Goal: Transaction & Acquisition: Download file/media

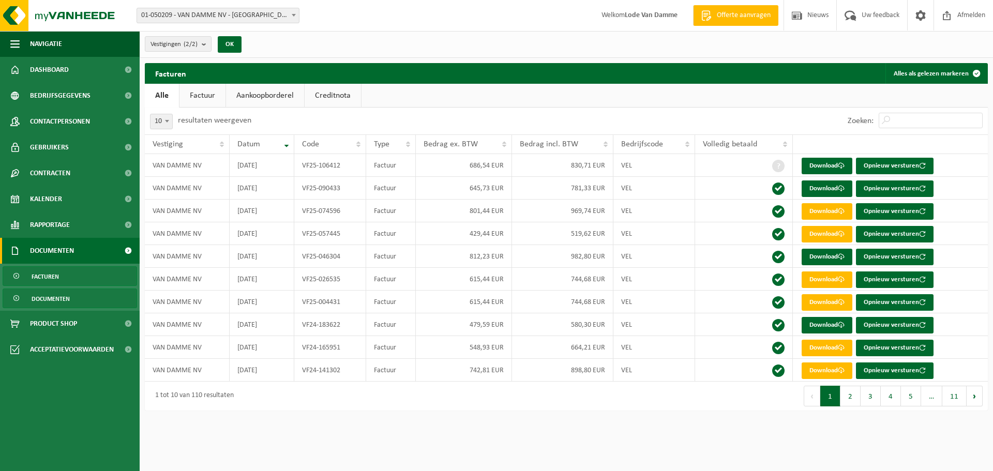
click at [88, 294] on link "Documenten" at bounding box center [70, 299] width 135 height 20
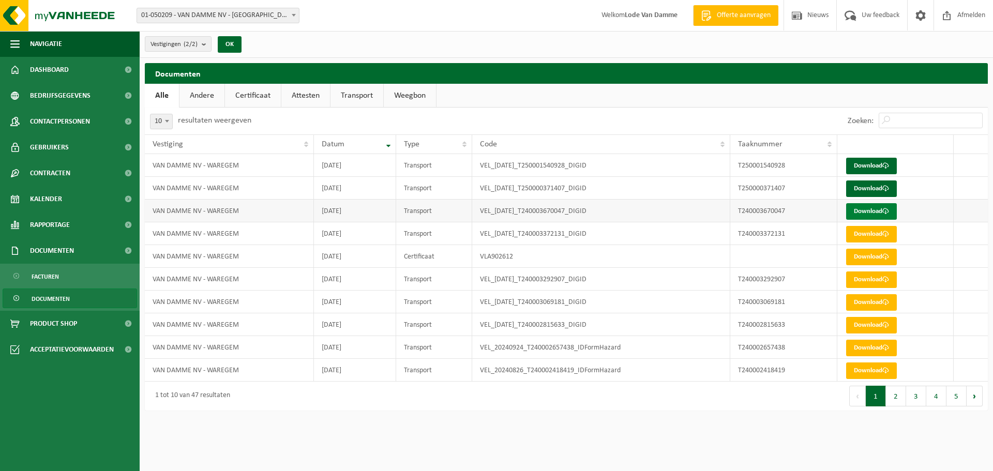
click at [870, 207] on link "Download" at bounding box center [872, 211] width 51 height 17
click at [32, 279] on span "Facturen" at bounding box center [45, 277] width 27 height 20
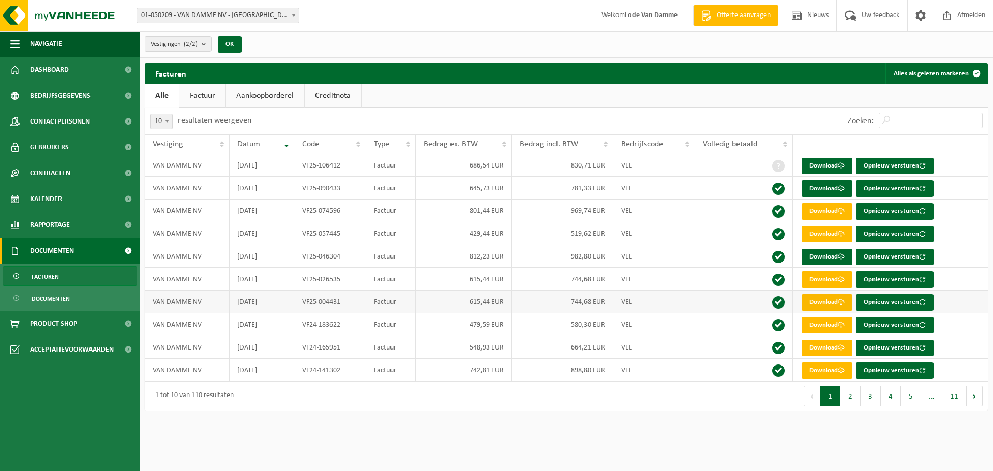
click at [828, 302] on link "Download" at bounding box center [827, 302] width 51 height 17
click at [56, 299] on span "Documenten" at bounding box center [51, 299] width 38 height 20
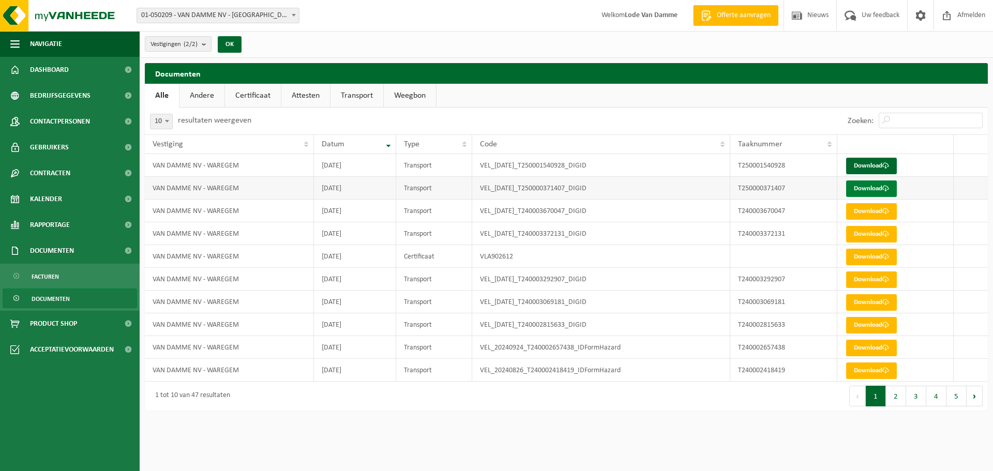
click at [877, 189] on link "Download" at bounding box center [872, 189] width 51 height 17
click at [85, 275] on link "Facturen" at bounding box center [70, 276] width 135 height 20
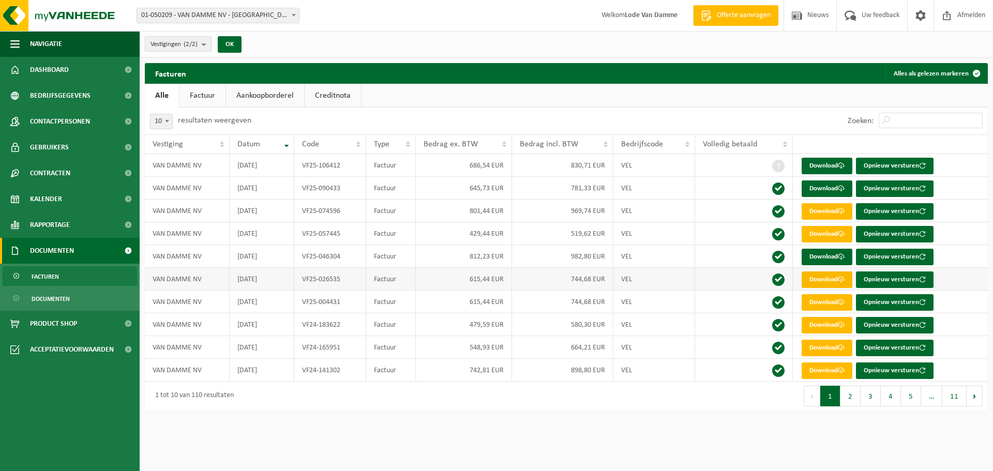
click at [832, 281] on link "Download" at bounding box center [827, 280] width 51 height 17
click at [56, 299] on span "Documenten" at bounding box center [51, 299] width 38 height 20
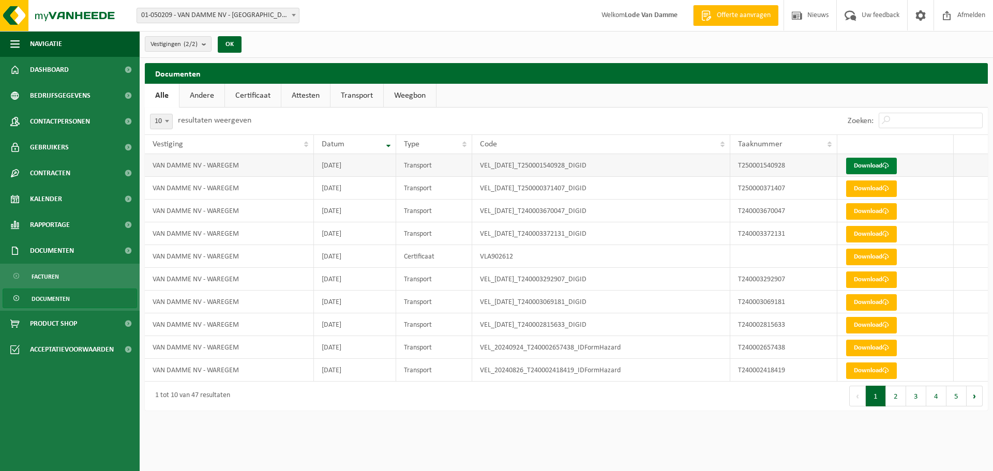
click at [894, 166] on link "Download" at bounding box center [872, 166] width 51 height 17
click at [60, 276] on link "Facturen" at bounding box center [70, 276] width 135 height 20
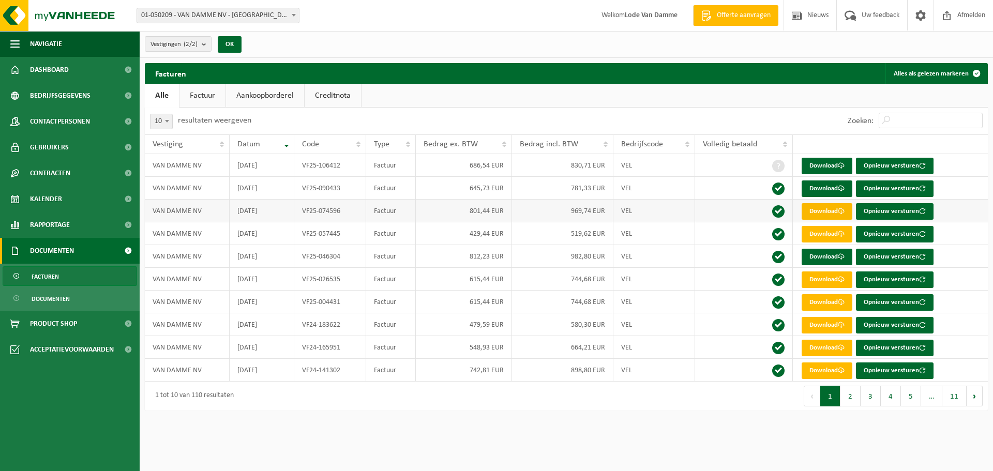
click at [819, 210] on link "Download" at bounding box center [827, 211] width 51 height 17
click at [75, 276] on link "Facturen" at bounding box center [70, 276] width 135 height 20
click at [66, 293] on span "Documenten" at bounding box center [51, 299] width 38 height 20
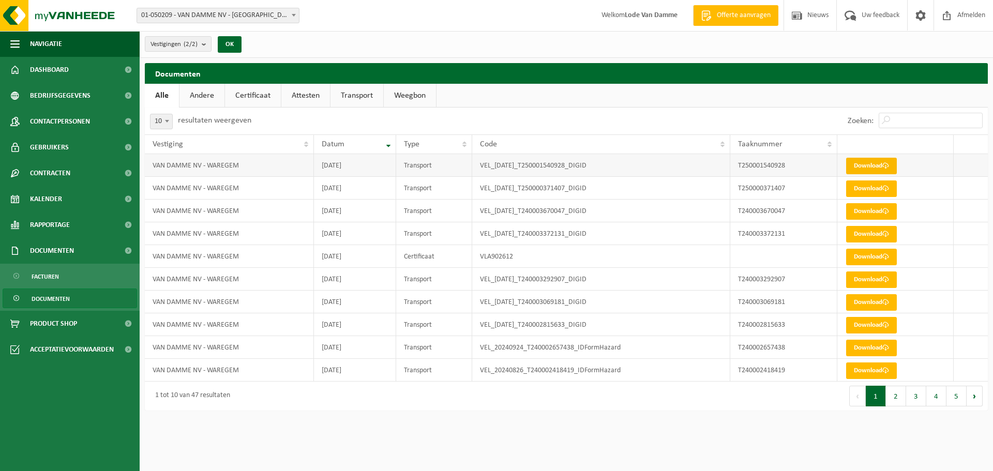
click at [857, 165] on link "Download" at bounding box center [872, 166] width 51 height 17
click at [53, 302] on span "Documenten" at bounding box center [51, 299] width 38 height 20
click at [897, 186] on link "Download" at bounding box center [872, 189] width 51 height 17
click at [57, 277] on span "Facturen" at bounding box center [45, 277] width 27 height 20
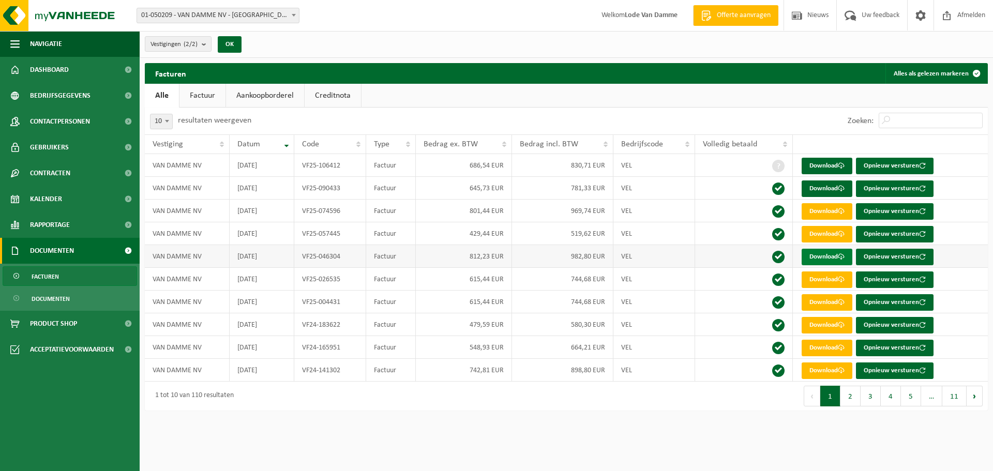
click at [831, 256] on link "Download" at bounding box center [827, 257] width 51 height 17
click at [817, 302] on link "Download" at bounding box center [827, 302] width 51 height 17
click at [826, 278] on link "Download" at bounding box center [827, 280] width 51 height 17
click at [828, 259] on link "Download" at bounding box center [827, 257] width 51 height 17
click at [834, 232] on link "Download" at bounding box center [827, 234] width 51 height 17
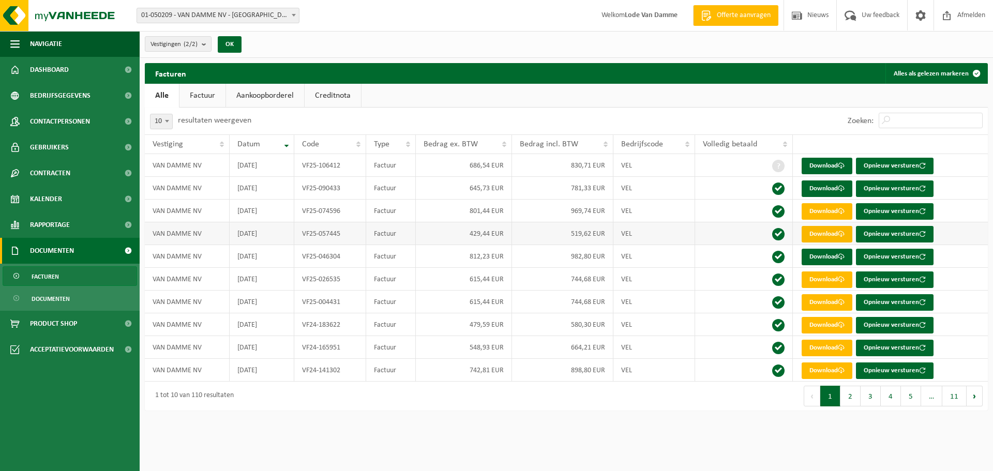
click at [825, 237] on link "Download" at bounding box center [827, 234] width 51 height 17
click at [838, 207] on link "Download" at bounding box center [827, 211] width 51 height 17
click at [820, 187] on link "Download" at bounding box center [827, 189] width 51 height 17
click at [831, 164] on link "Download" at bounding box center [827, 166] width 51 height 17
click at [64, 291] on span "Documenten" at bounding box center [51, 299] width 38 height 20
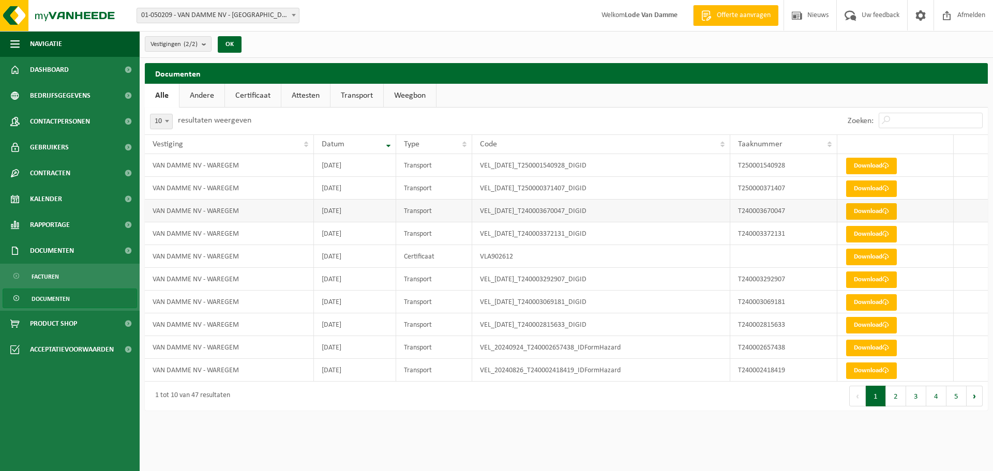
click at [874, 210] on link "Download" at bounding box center [872, 211] width 51 height 17
click at [874, 190] on link "Download" at bounding box center [872, 189] width 51 height 17
click at [884, 169] on link "Download" at bounding box center [872, 166] width 51 height 17
click at [45, 125] on span "Contactpersonen" at bounding box center [60, 122] width 60 height 26
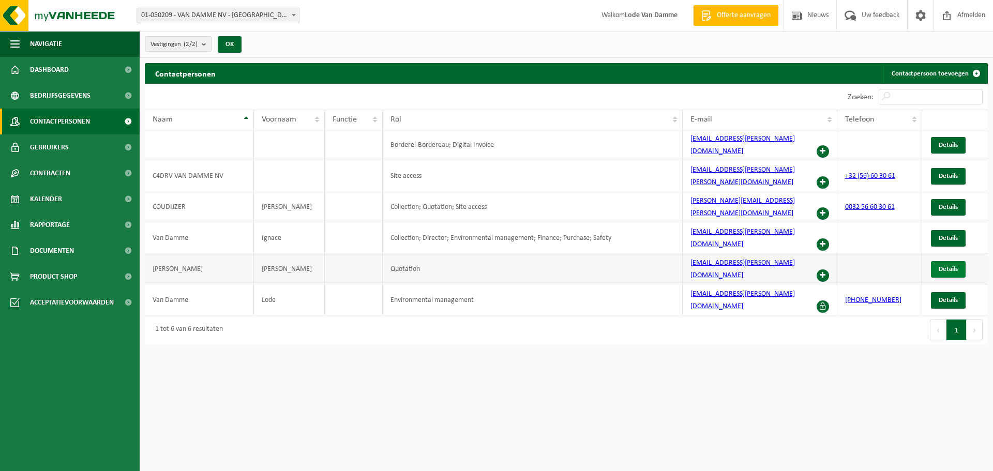
click at [946, 266] on span "Details" at bounding box center [948, 269] width 19 height 7
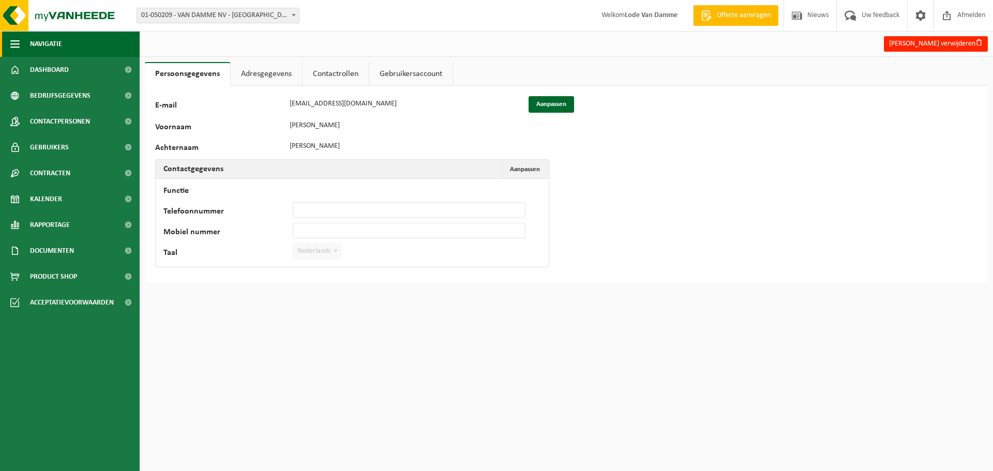
click at [66, 46] on button "Navigatie" at bounding box center [70, 44] width 140 height 26
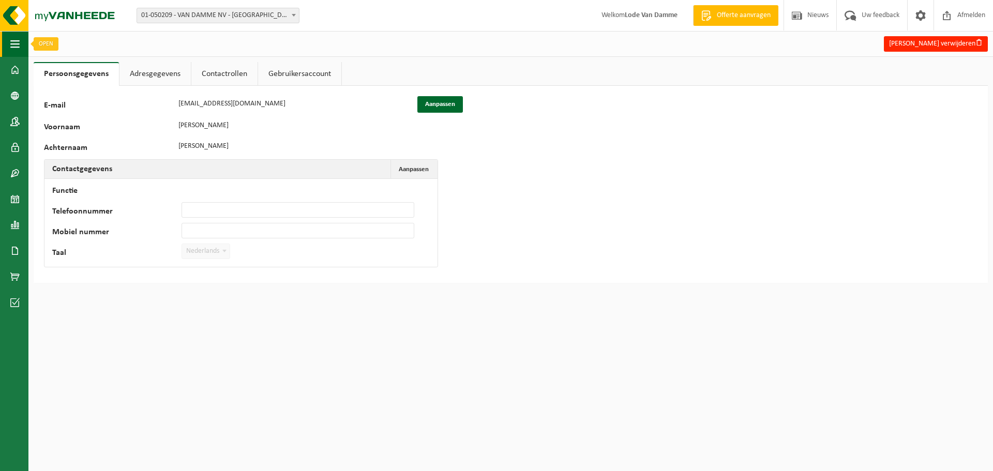
click at [17, 46] on span "button" at bounding box center [14, 44] width 9 height 26
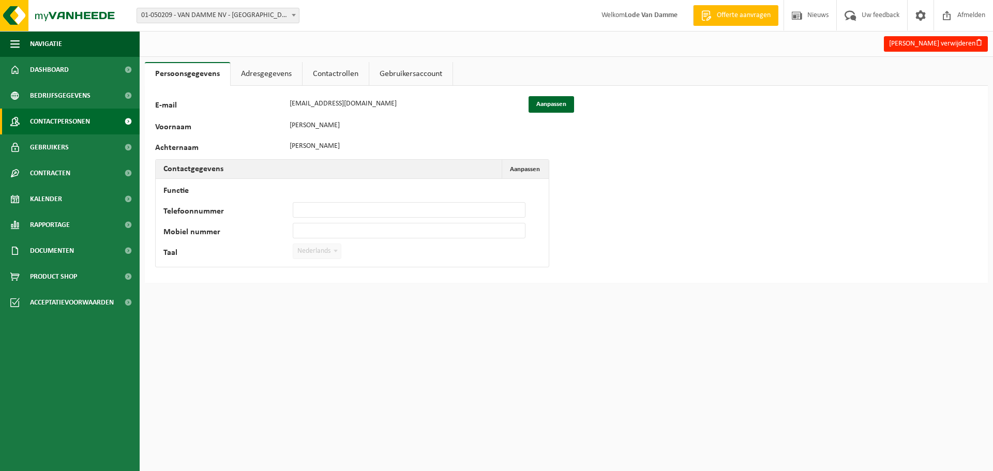
click at [68, 120] on span "Contactpersonen" at bounding box center [60, 122] width 60 height 26
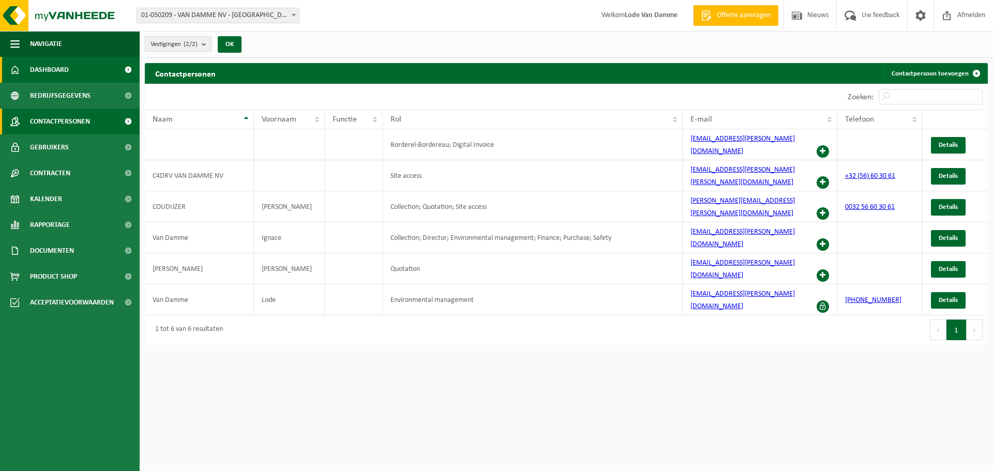
click at [52, 72] on span "Dashboard" at bounding box center [49, 70] width 39 height 26
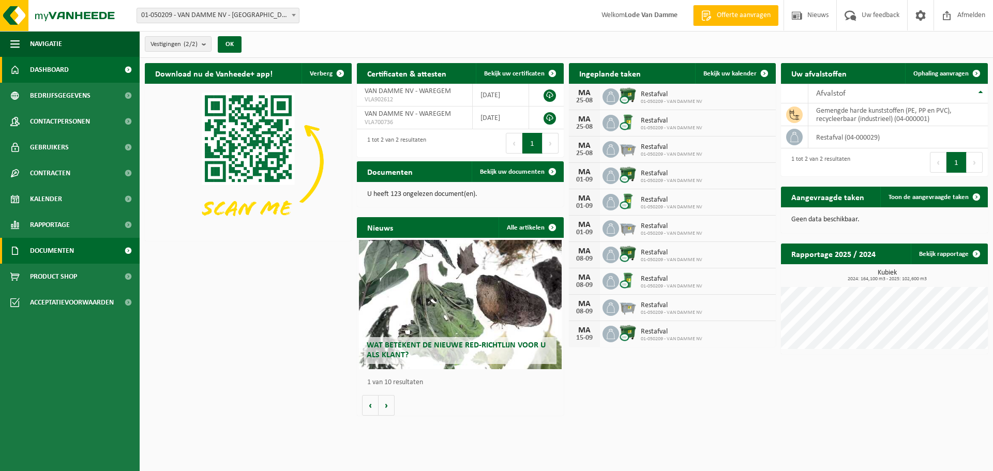
click at [62, 251] on span "Documenten" at bounding box center [52, 251] width 44 height 26
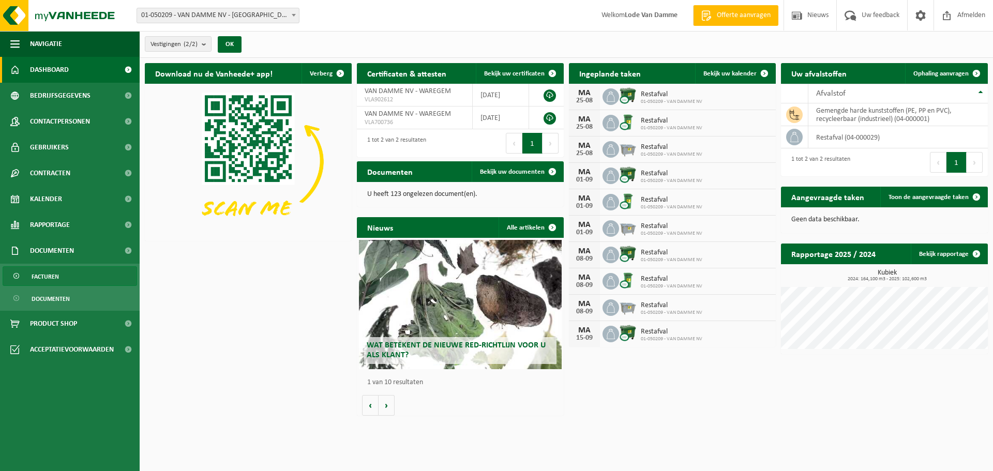
click at [80, 274] on link "Facturen" at bounding box center [70, 276] width 135 height 20
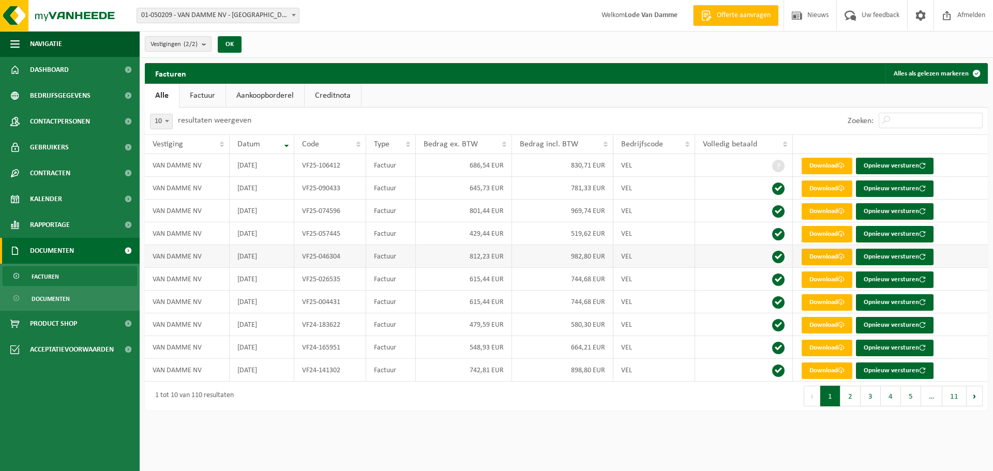
click at [817, 256] on link "Download" at bounding box center [827, 257] width 51 height 17
click at [833, 211] on link "Download" at bounding box center [827, 211] width 51 height 17
